Goal: Navigation & Orientation: Find specific page/section

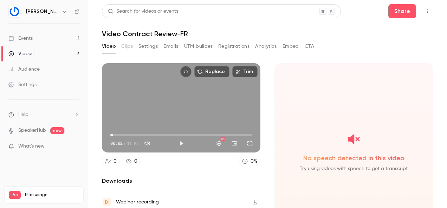
type input "***"
click at [56, 39] on link "Events 1" at bounding box center [44, 38] width 88 height 15
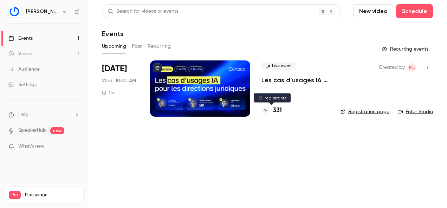
click at [277, 110] on h4 "331" at bounding box center [277, 110] width 9 height 9
